Goal: Navigation & Orientation: Find specific page/section

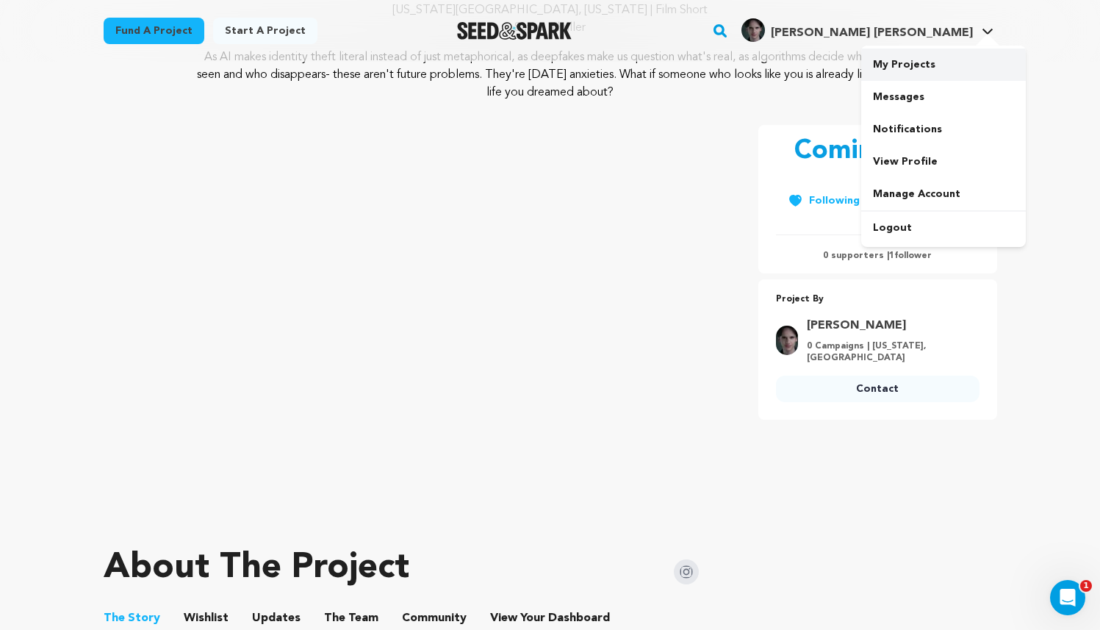
click at [904, 58] on link "My Projects" at bounding box center [943, 65] width 165 height 32
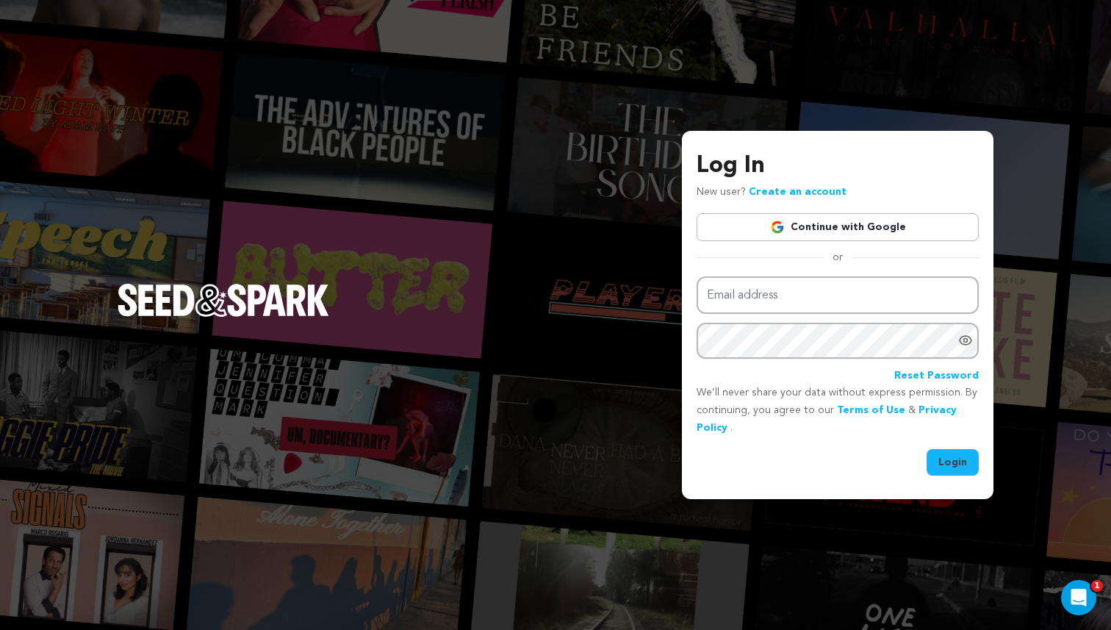
click at [861, 219] on link "Continue with Google" at bounding box center [838, 227] width 282 height 28
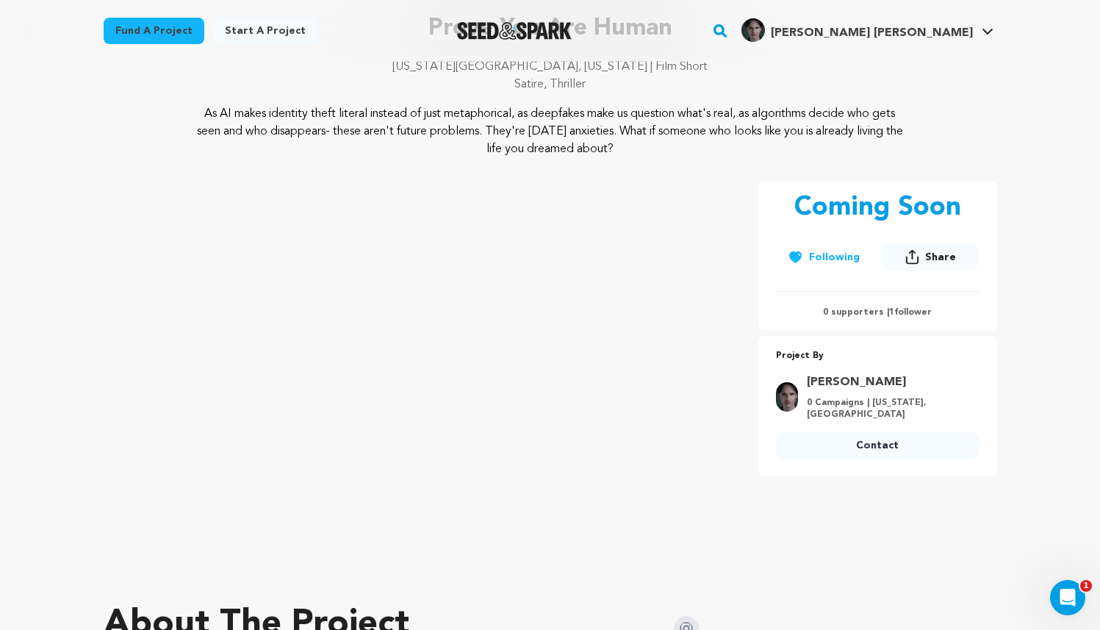
scroll to position [147, 0]
